Goal: Use online tool/utility: Utilize a website feature to perform a specific function

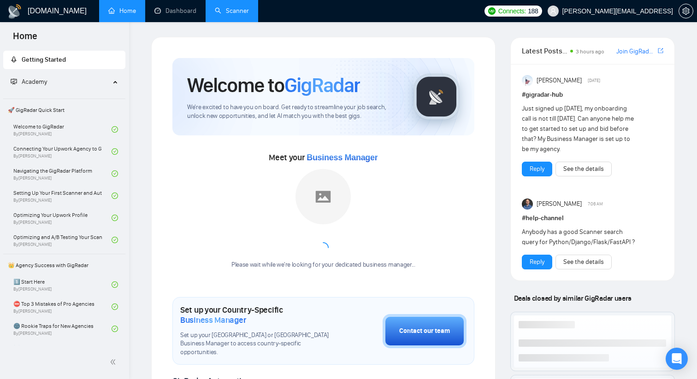
click at [243, 15] on link "Scanner" at bounding box center [232, 11] width 34 height 8
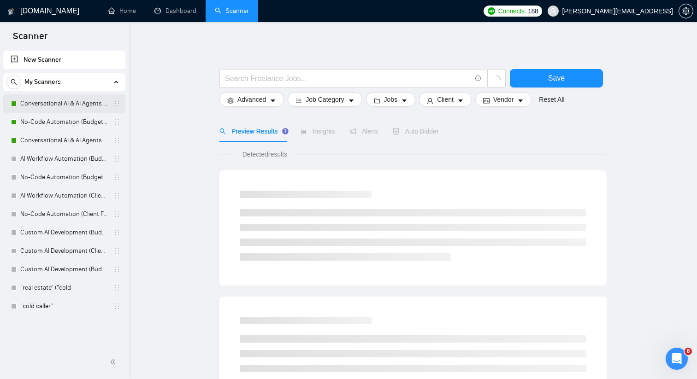
click at [81, 107] on link "Conversational AI & AI Agents (Client Filters)" at bounding box center [64, 103] width 88 height 18
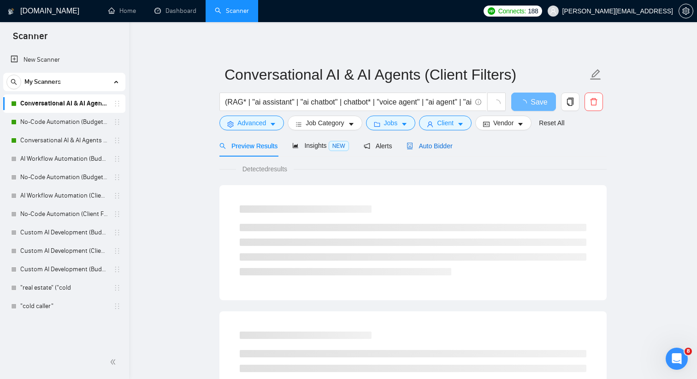
click at [437, 149] on span "Auto Bidder" at bounding box center [429, 145] width 46 height 7
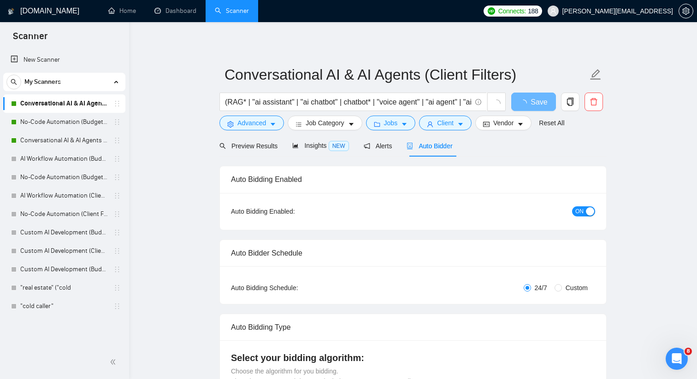
checkbox input "true"
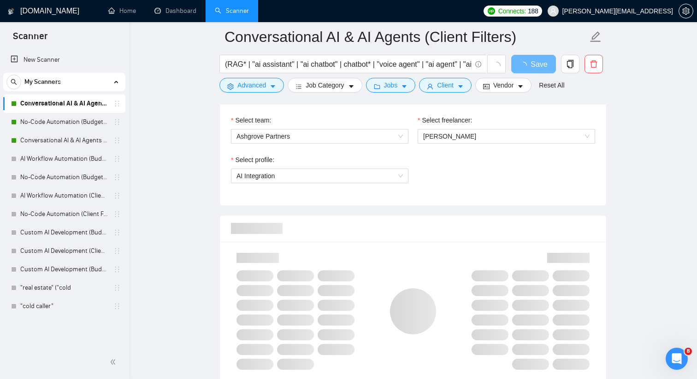
scroll to position [492, 0]
click at [405, 170] on div "AI Integration" at bounding box center [319, 173] width 177 height 15
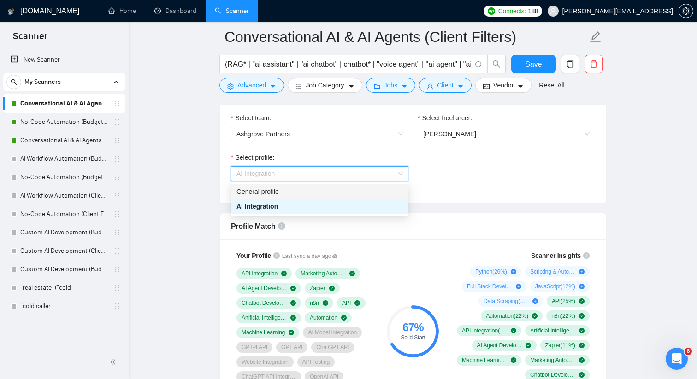
click at [430, 181] on div "Select profile: AI Integration" at bounding box center [412, 173] width 373 height 40
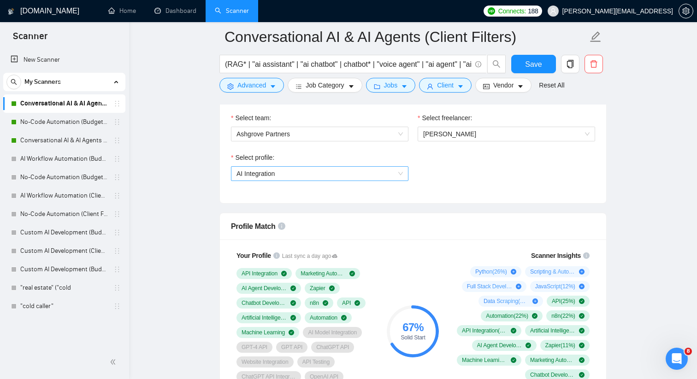
click at [348, 173] on span "AI Integration" at bounding box center [319, 174] width 166 height 14
click at [436, 180] on div "Select profile: AI Integration" at bounding box center [412, 173] width 373 height 40
